Goal: Entertainment & Leisure: Consume media (video, audio)

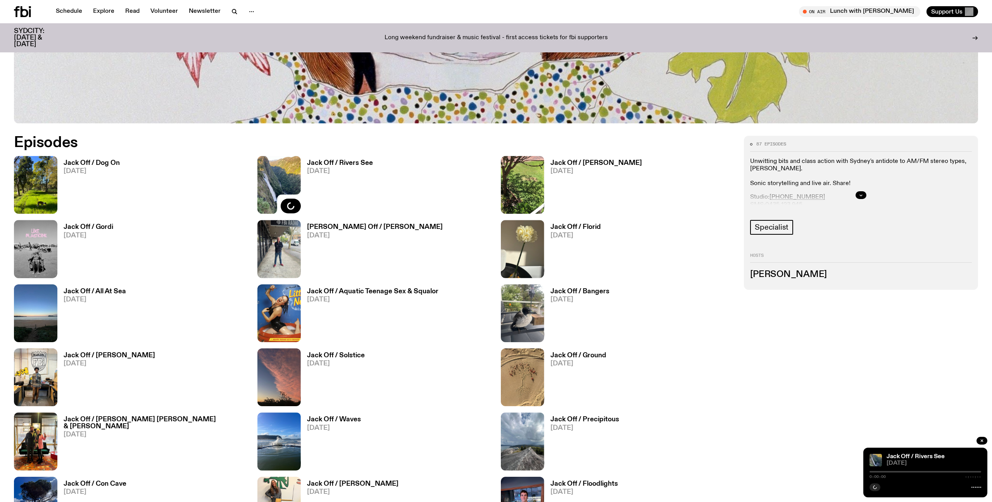
scroll to position [504, 0]
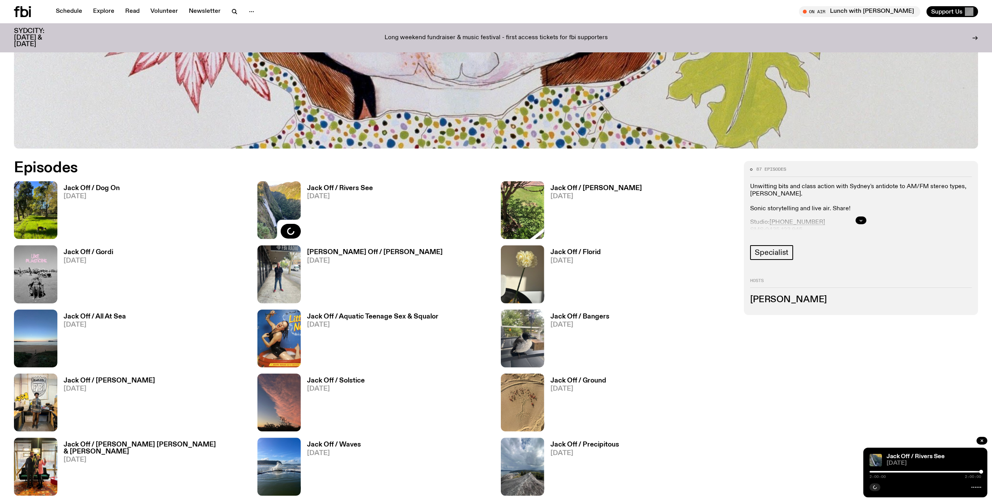
click at [105, 188] on h3 "Jack Off / Dog On" at bounding box center [92, 188] width 56 height 7
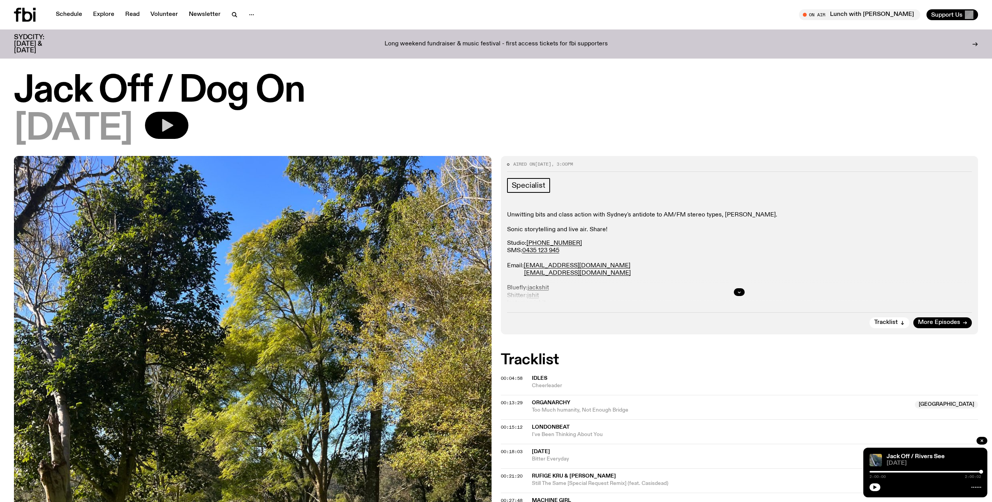
click at [173, 124] on icon "button" at bounding box center [167, 125] width 11 height 13
